Goal: Information Seeking & Learning: Compare options

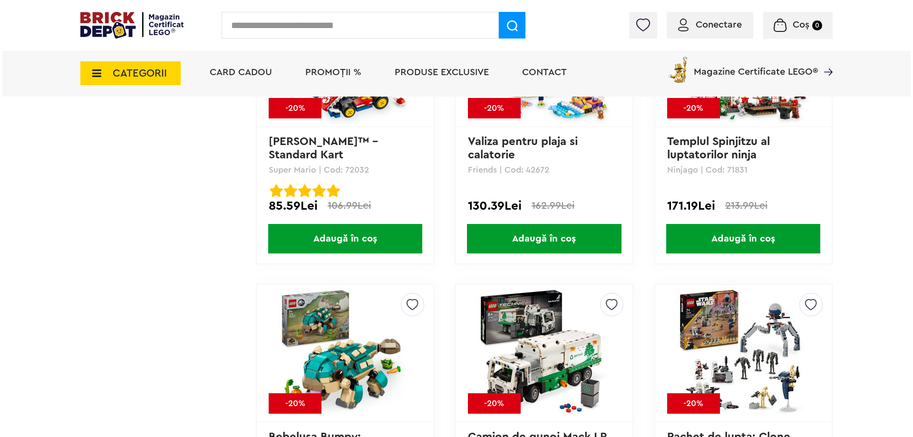
scroll to position [4234, 0]
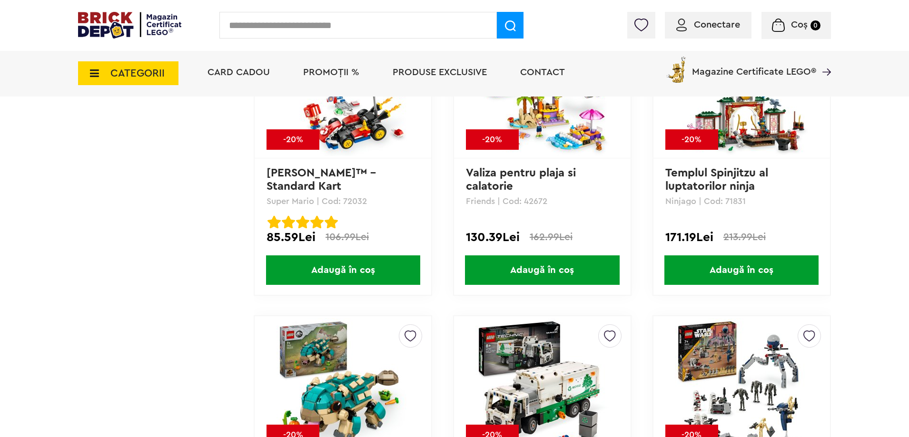
click at [236, 25] on input "text" at bounding box center [357, 25] width 277 height 27
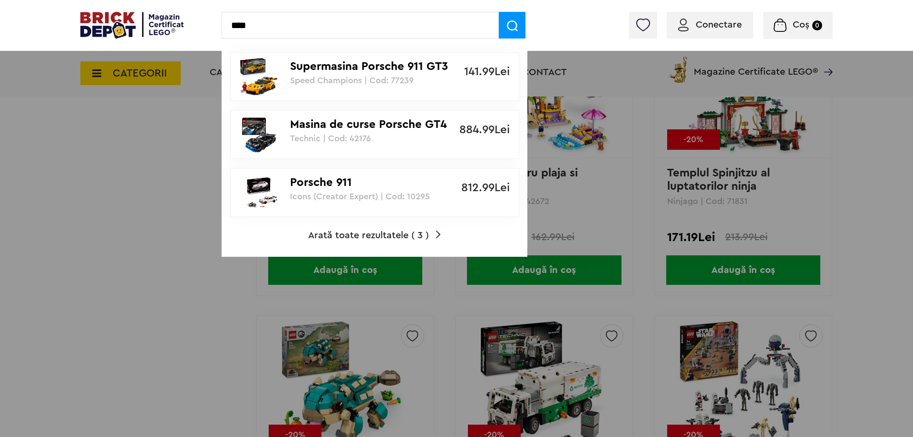
type input "****"
click at [326, 74] on div "Supermasina Porsche 911 GT3 RS Speed Champions | Cod: 77239" at bounding box center [369, 69] width 159 height 32
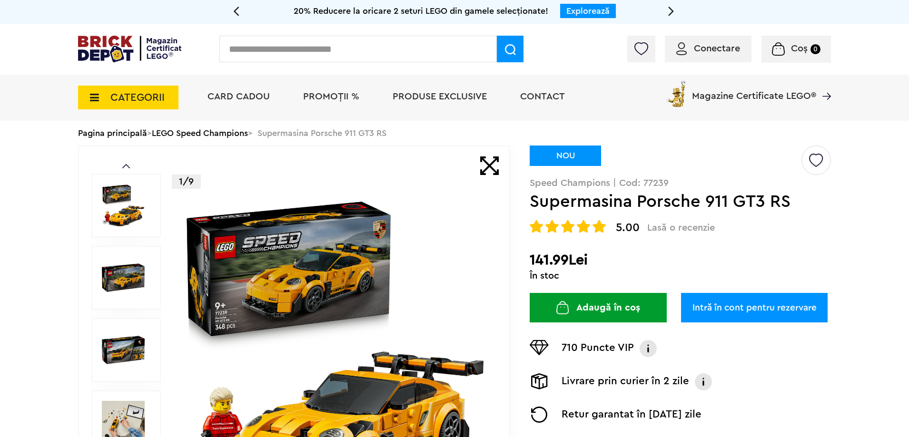
drag, startPoint x: 370, startPoint y: 47, endPoint x: 221, endPoint y: 54, distance: 149.1
click at [221, 54] on input "text" at bounding box center [357, 49] width 277 height 27
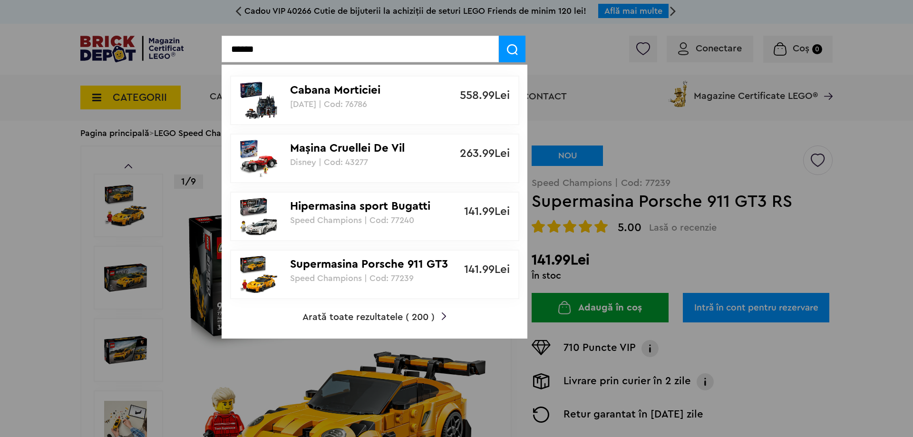
type input "******"
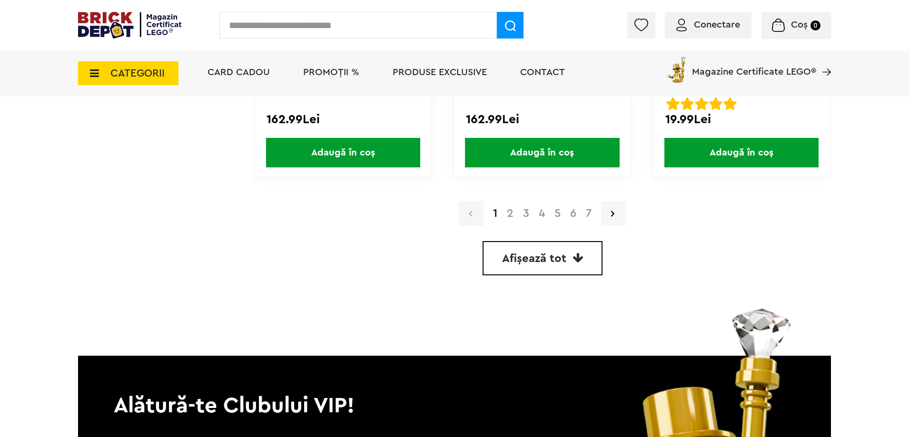
scroll to position [2664, 0]
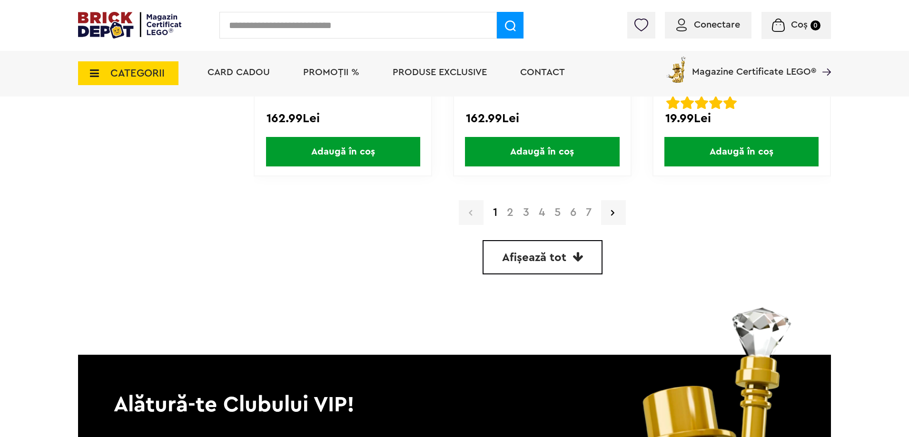
click at [511, 217] on link "2" at bounding box center [510, 212] width 16 height 11
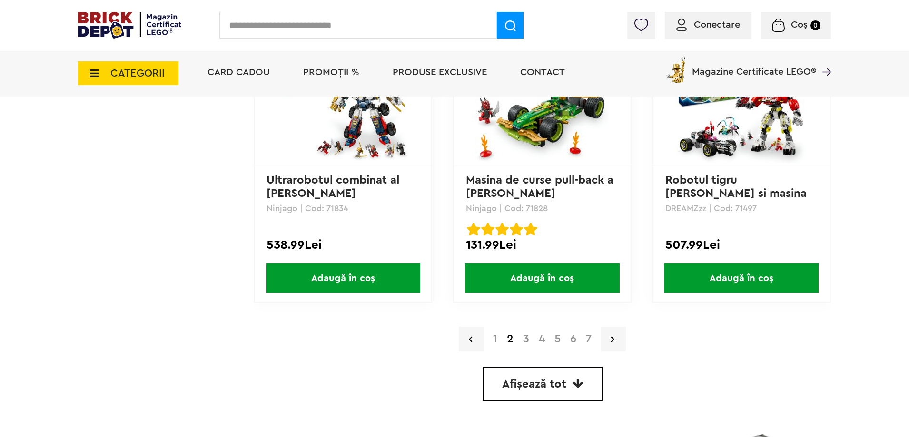
scroll to position [2664, 0]
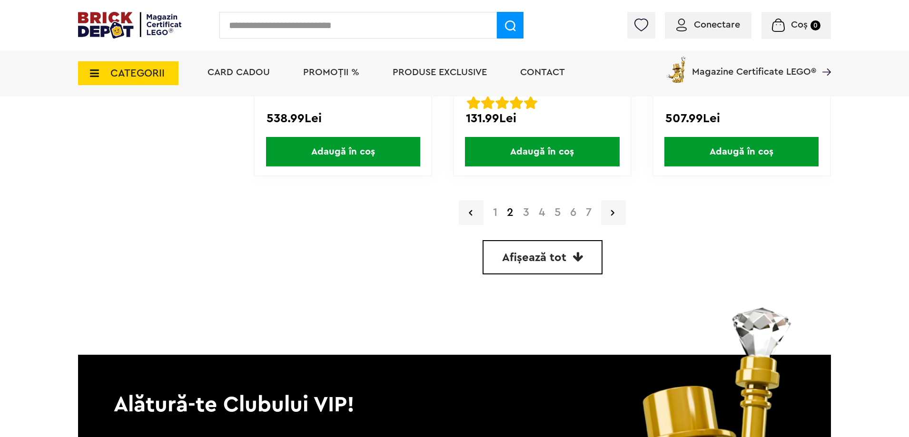
click at [521, 210] on link "3" at bounding box center [526, 212] width 16 height 11
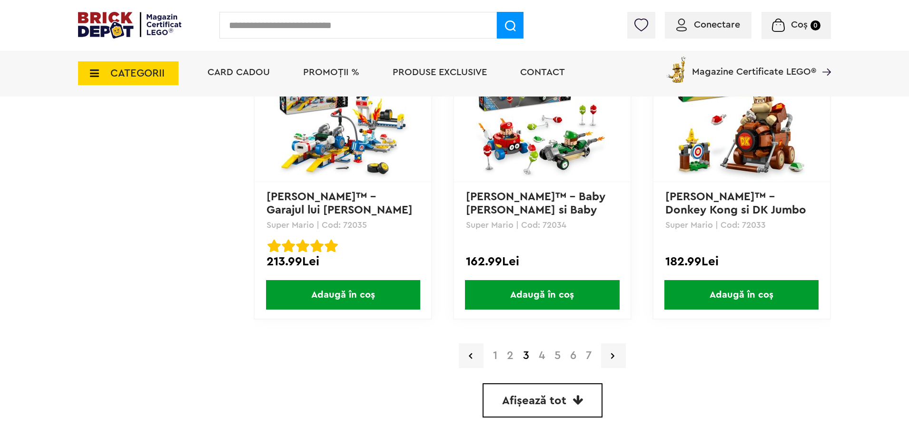
scroll to position [2521, 0]
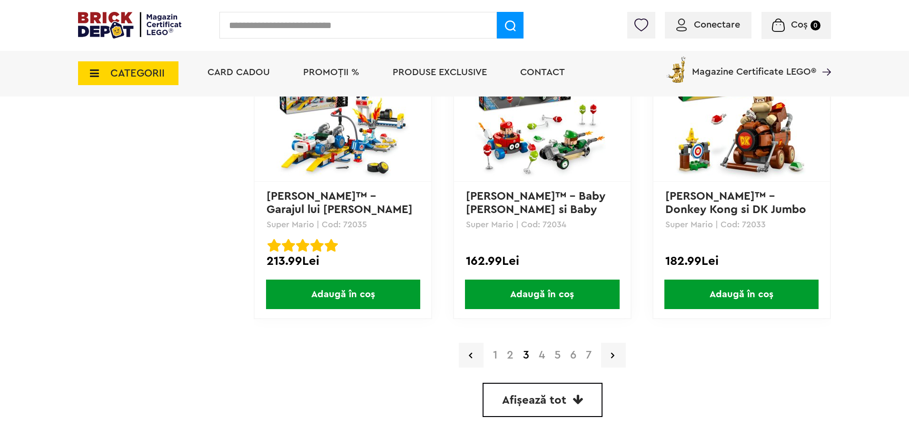
click at [544, 358] on link "4" at bounding box center [542, 355] width 16 height 11
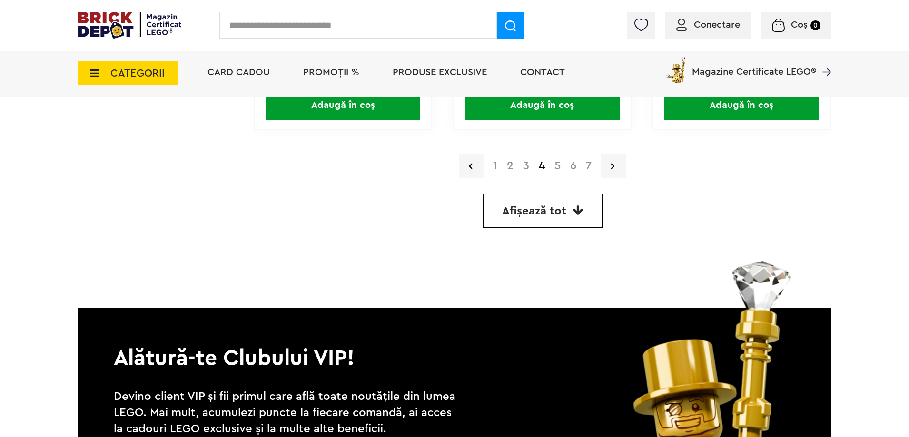
scroll to position [2712, 0]
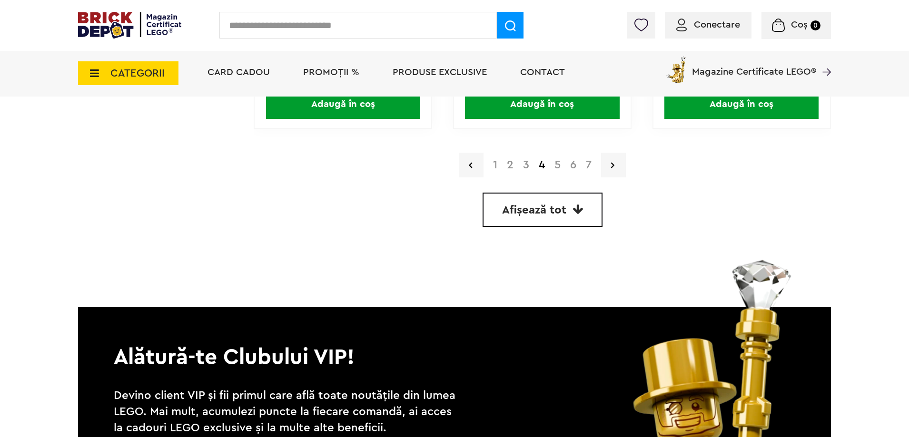
click at [557, 167] on link "5" at bounding box center [557, 164] width 16 height 11
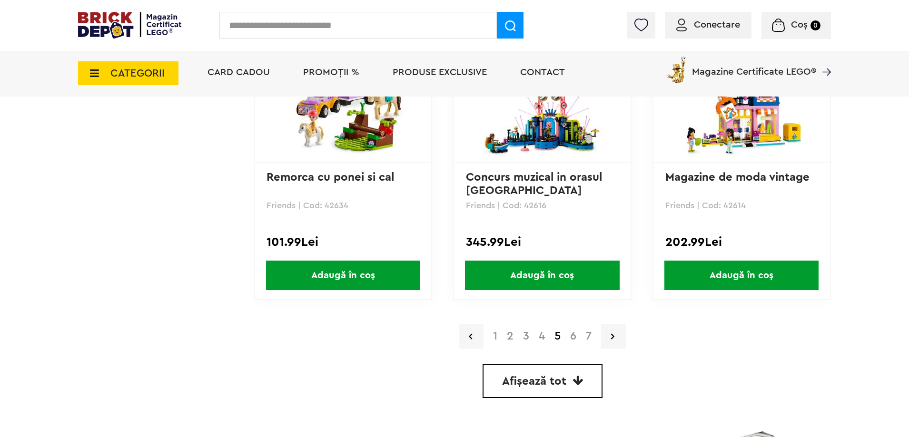
scroll to position [2664, 0]
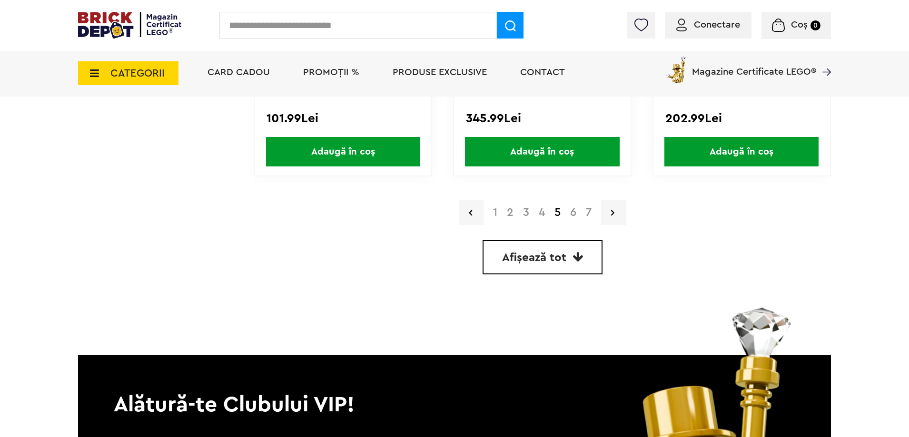
click at [572, 214] on link "6" at bounding box center [573, 212] width 16 height 11
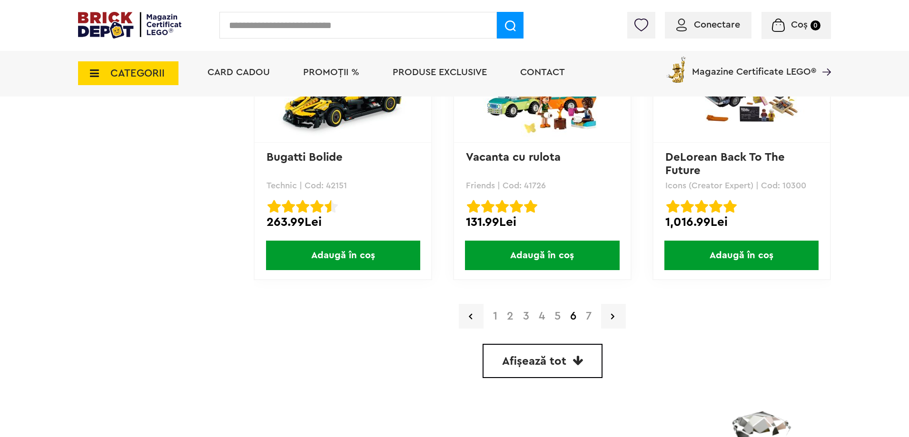
scroll to position [2664, 0]
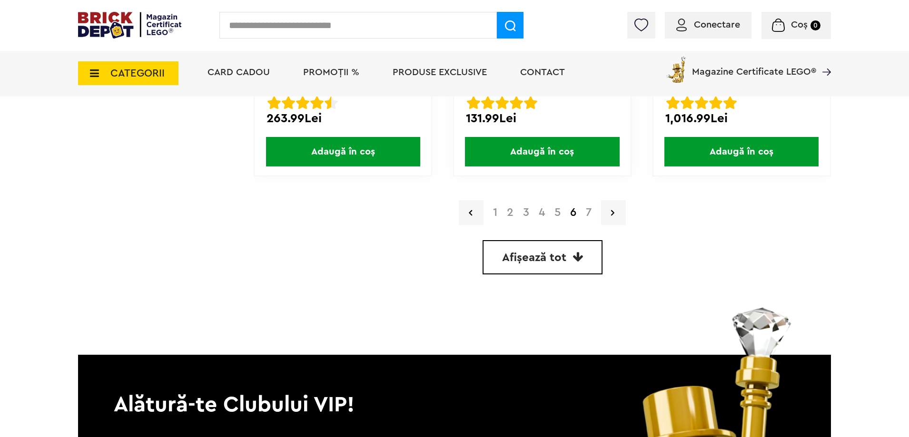
click at [590, 211] on link "7" at bounding box center [588, 212] width 15 height 11
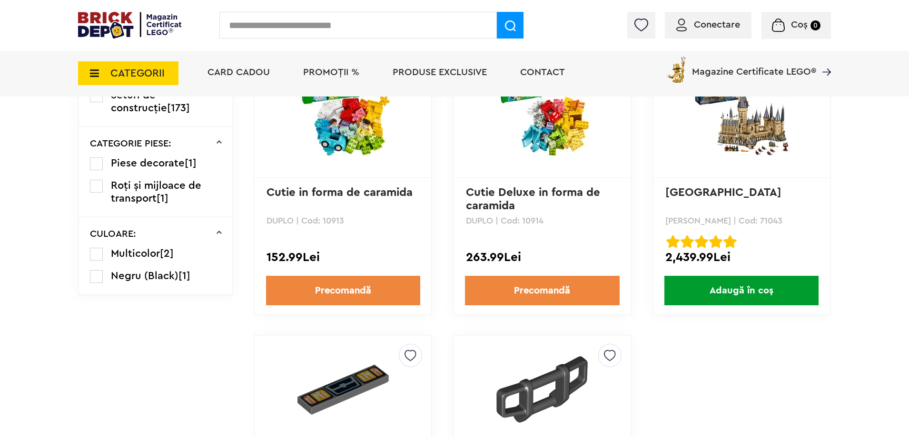
scroll to position [999, 0]
